Goal: Task Accomplishment & Management: Use online tool/utility

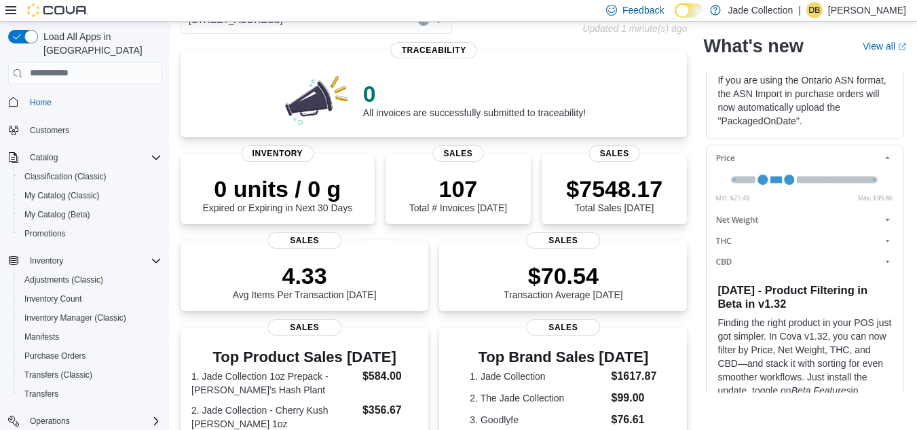
scroll to position [225, 0]
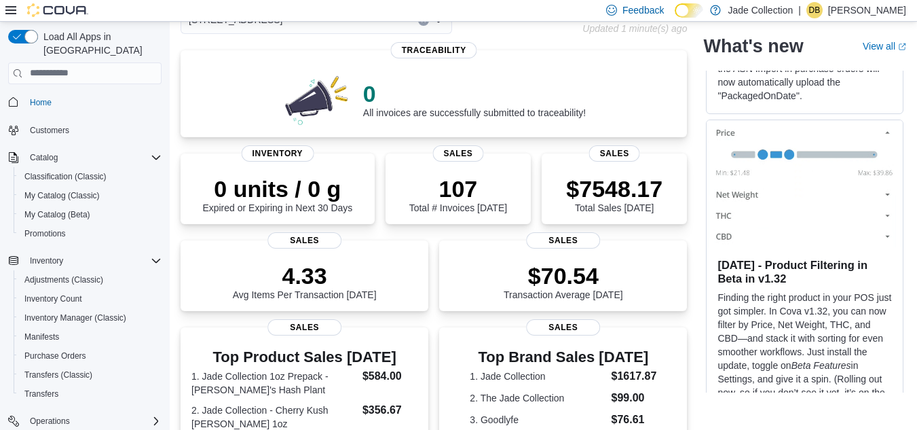
click at [140, 94] on span "Home" at bounding box center [92, 102] width 137 height 17
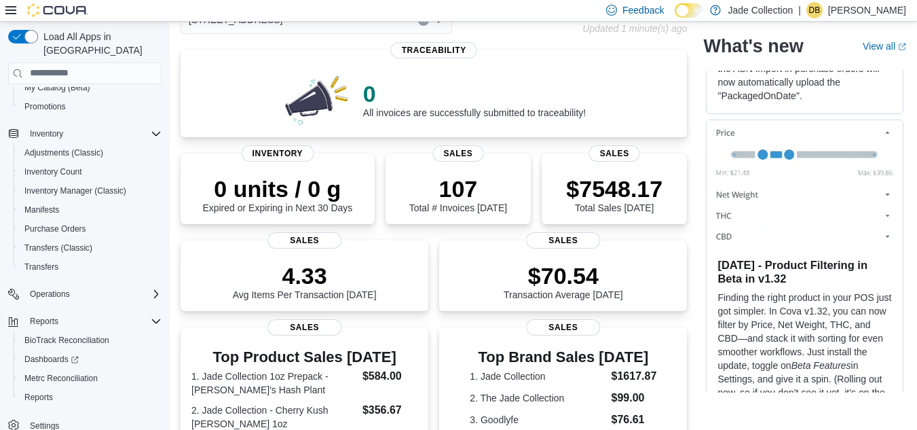
scroll to position [128, 0]
click at [33, 390] on span "Reports" at bounding box center [38, 395] width 28 height 16
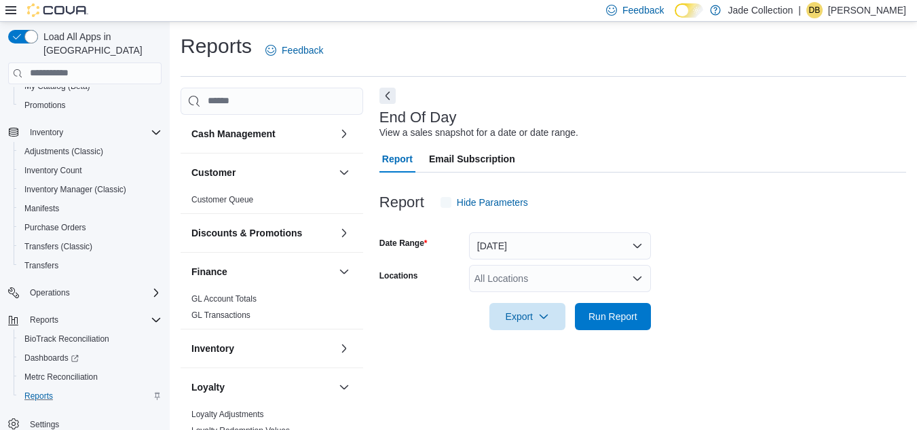
scroll to position [18, 0]
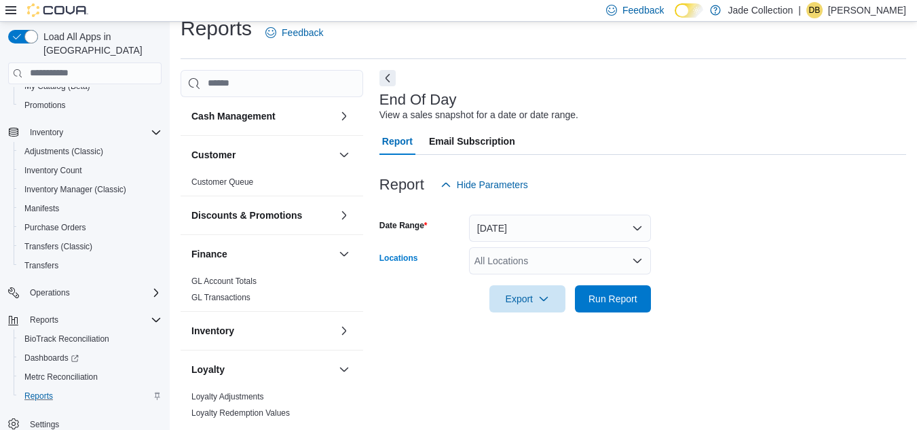
click at [590, 260] on div "All Locations" at bounding box center [560, 260] width 182 height 27
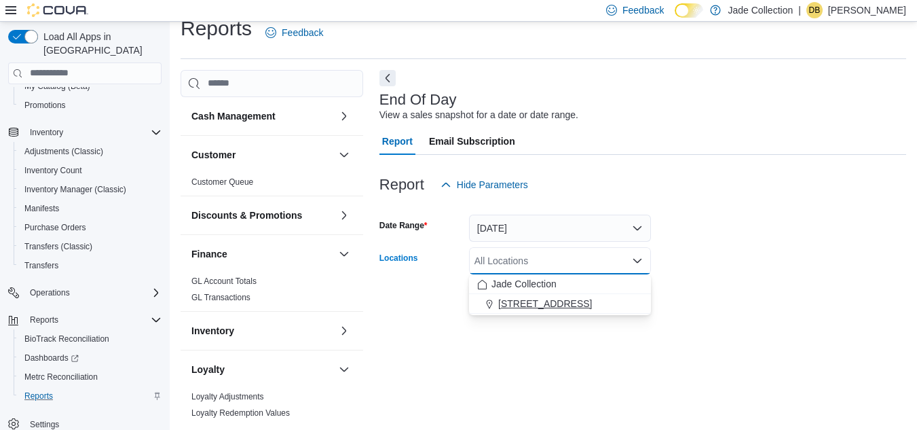
click at [577, 304] on span "[STREET_ADDRESS]" at bounding box center [545, 304] width 94 height 14
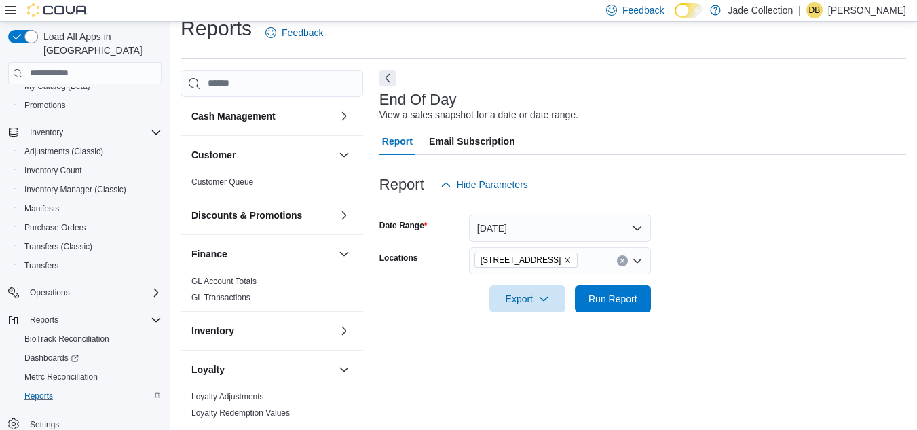
click at [778, 242] on form "Date Range [DATE] Locations [STREET_ADDRESS] Export Run Report" at bounding box center [642, 255] width 527 height 114
click at [538, 305] on span "Export" at bounding box center [527, 297] width 60 height 27
click at [545, 359] on button "Export to Pdf" at bounding box center [529, 352] width 77 height 27
